Goal: Information Seeking & Learning: Learn about a topic

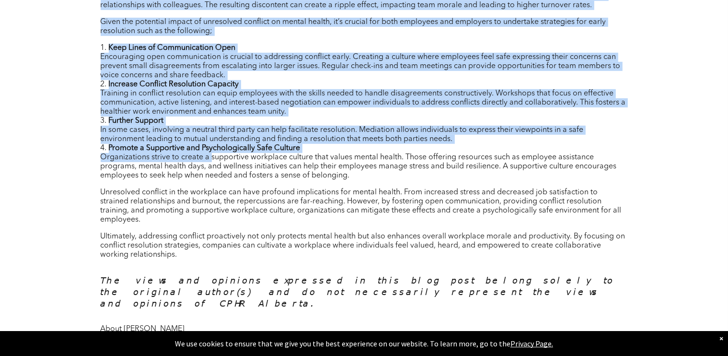
scroll to position [767, 0]
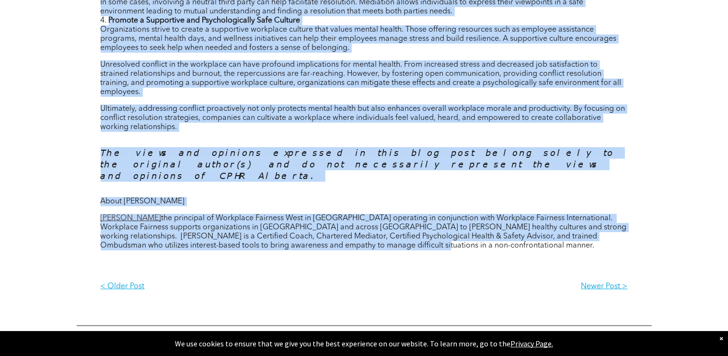
drag, startPoint x: 100, startPoint y: 122, endPoint x: 487, endPoint y: 234, distance: 402.8
copy div "Author: Michelle Phaneuf In the current workplace, conflict is often seen as an…"
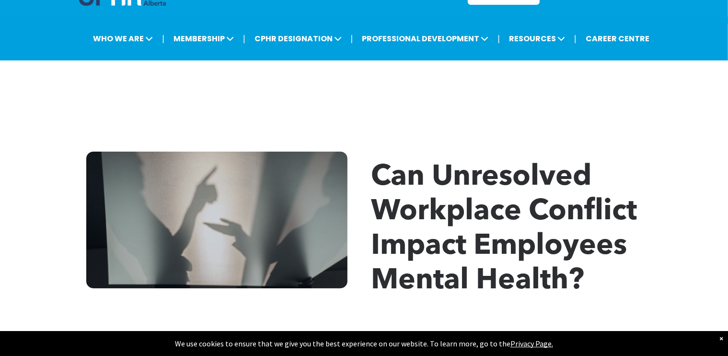
scroll to position [0, 0]
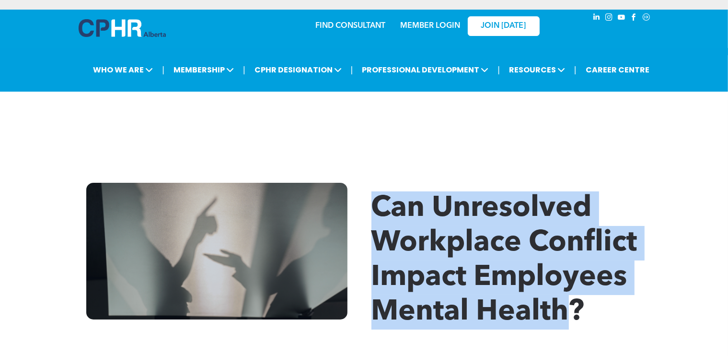
drag, startPoint x: 568, startPoint y: 312, endPoint x: 378, endPoint y: 216, distance: 212.7
click at [378, 216] on span "Can Unresolved Workplace Conflict Impact Employees Mental Health?" at bounding box center [505, 260] width 266 height 132
copy span "Can Unresolved Workplace Conflict Impact Employees Mental Health"
